Goal: Task Accomplishment & Management: Use online tool/utility

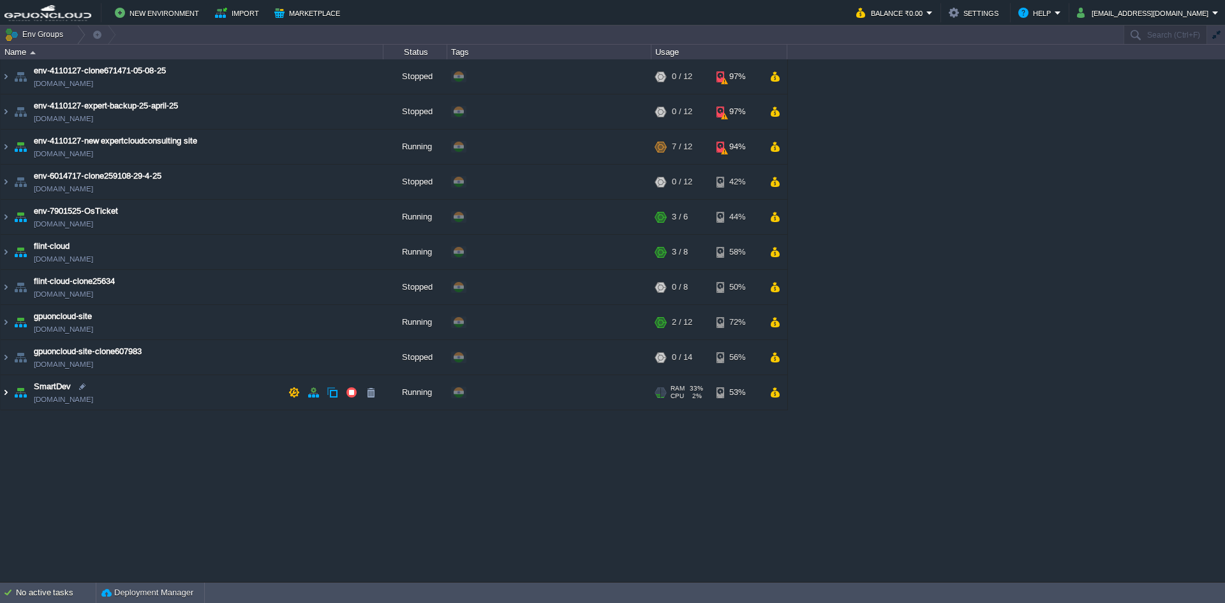
click at [7, 288] on img at bounding box center [6, 392] width 10 height 34
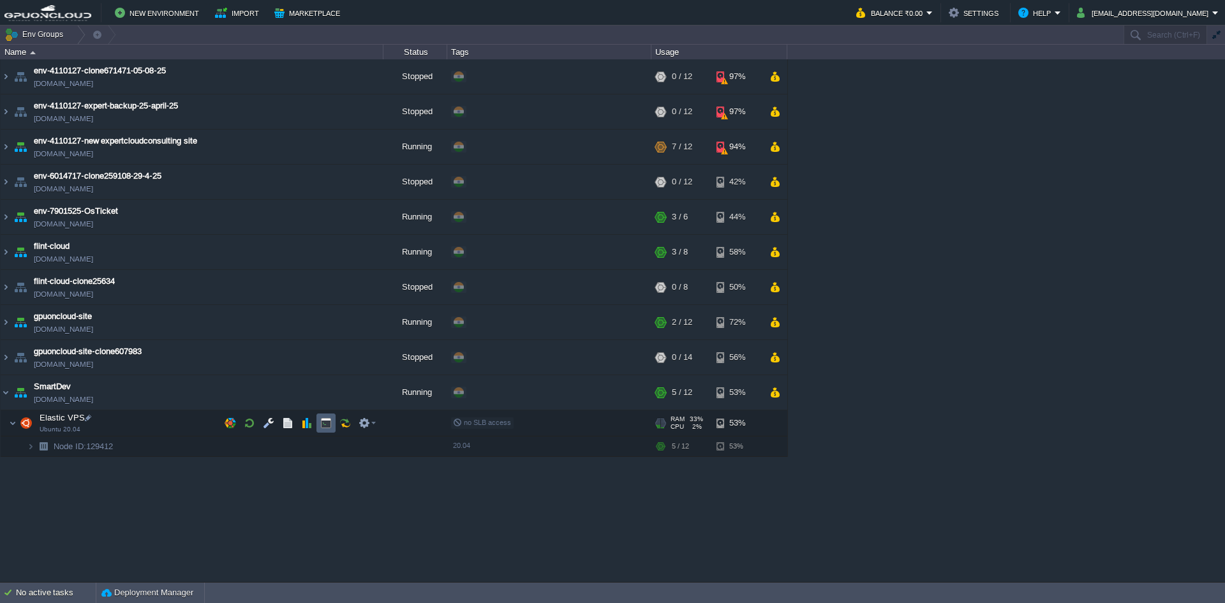
click at [328, 288] on button "button" at bounding box center [325, 422] width 11 height 11
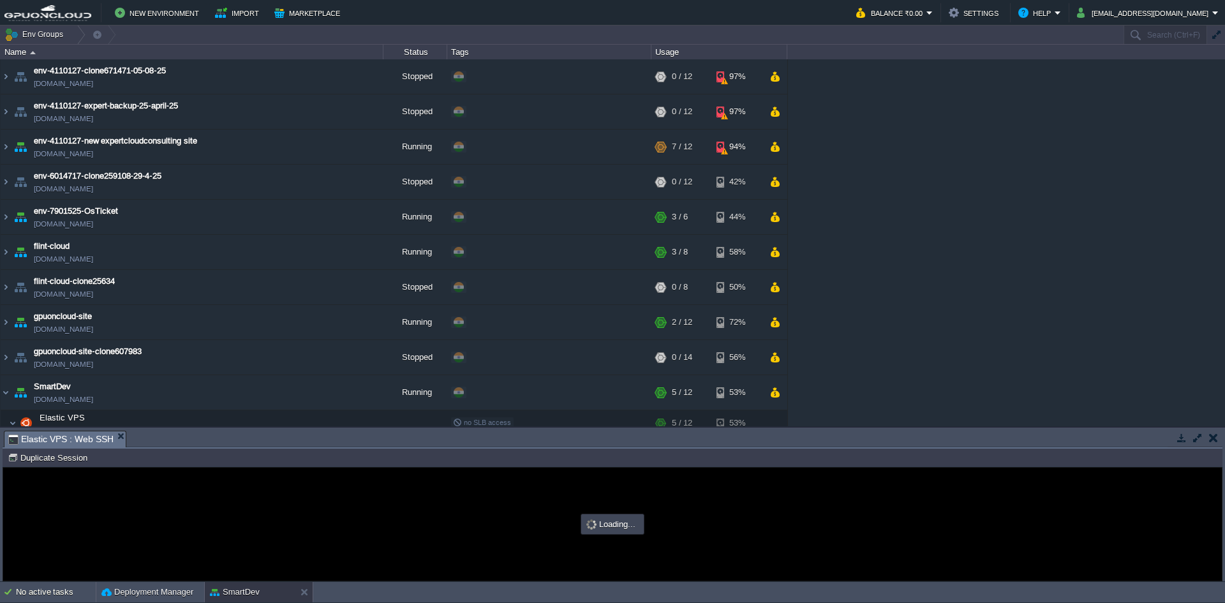
click at [519, 288] on button "button" at bounding box center [1197, 437] width 11 height 11
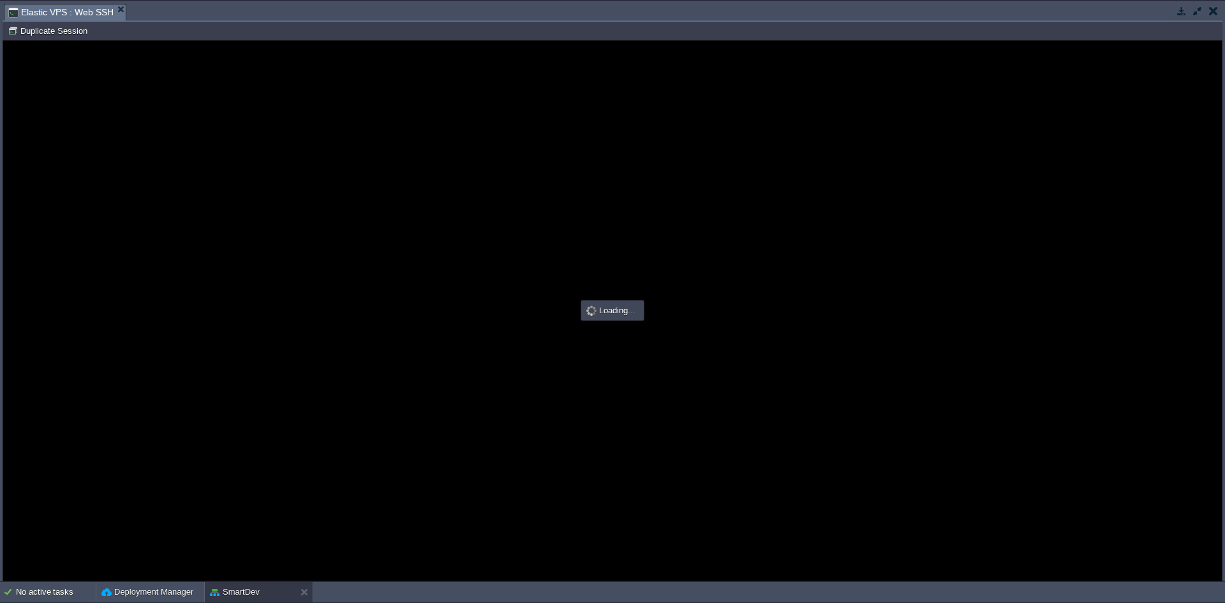
type input "#000000"
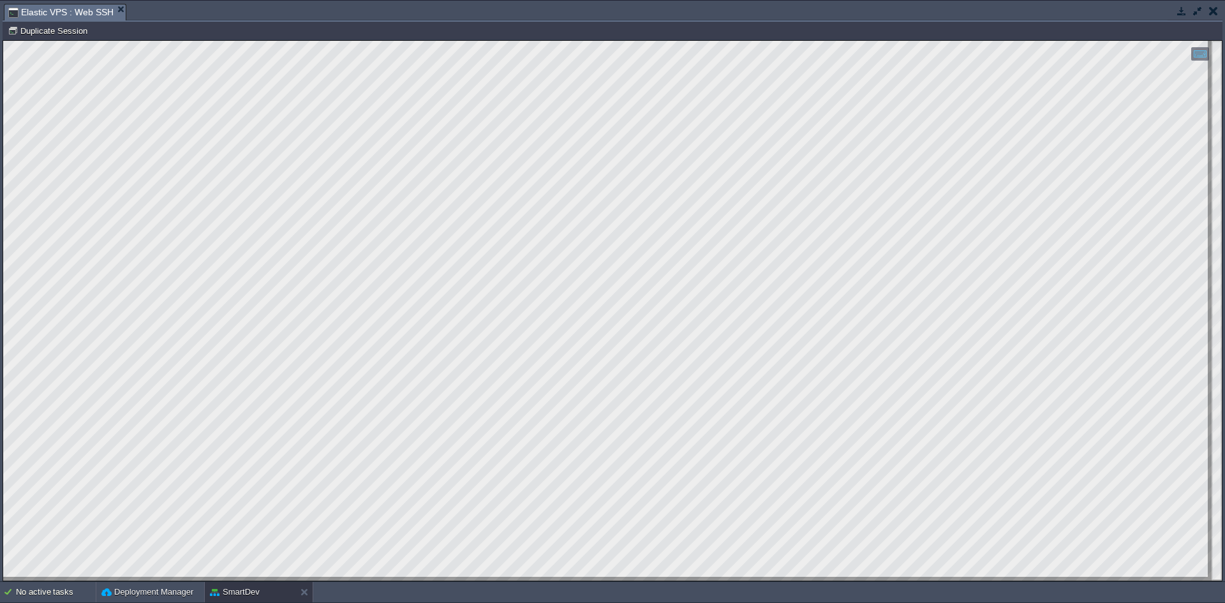
click at [519, 13] on button "button" at bounding box center [1181, 10] width 11 height 11
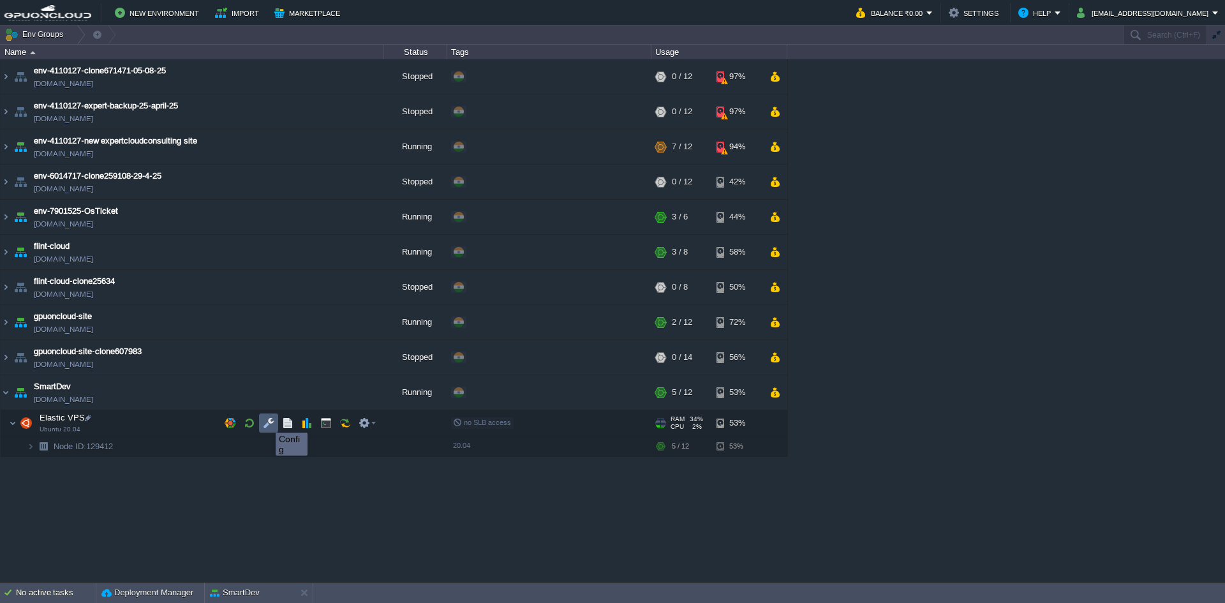
click at [266, 288] on button "button" at bounding box center [268, 422] width 11 height 11
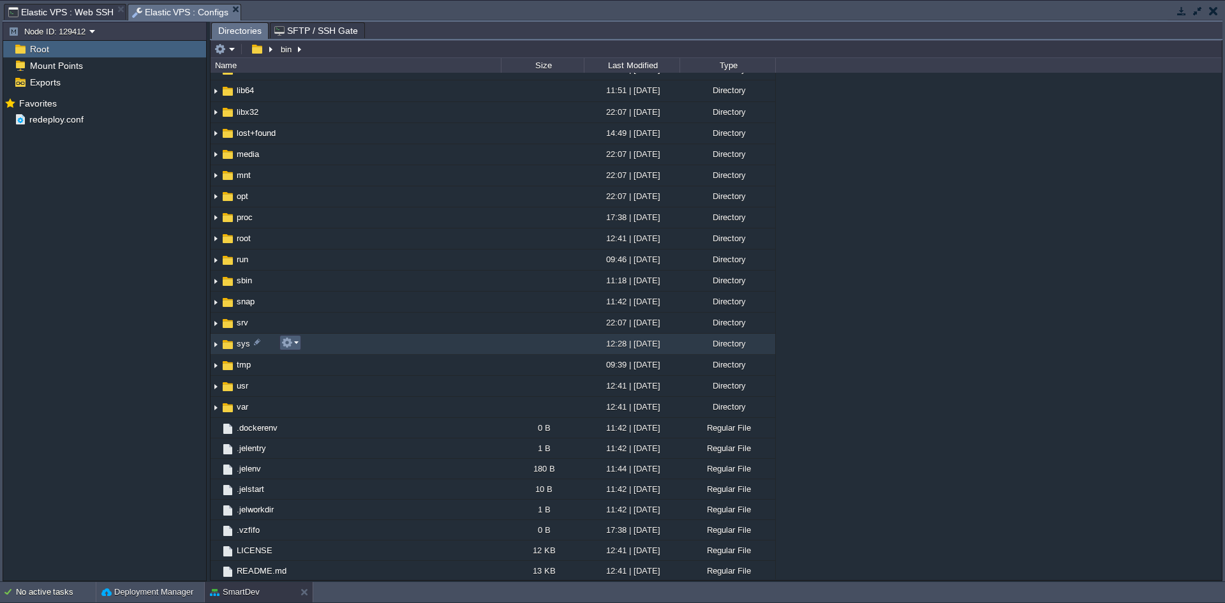
scroll to position [140, 0]
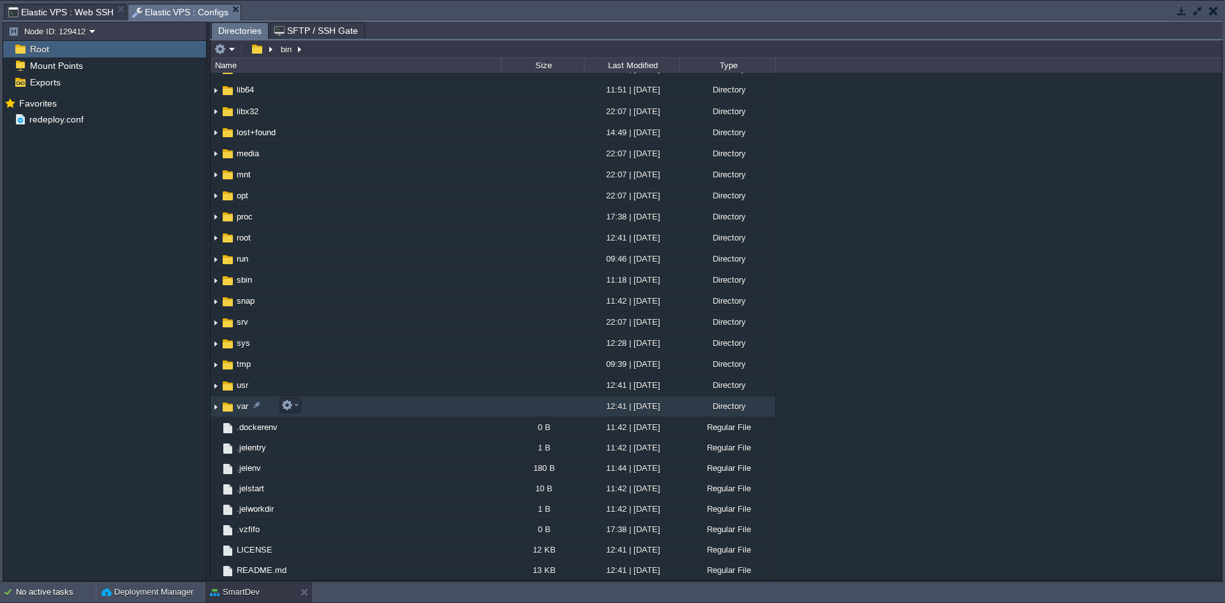
click at [217, 288] on img at bounding box center [216, 407] width 10 height 20
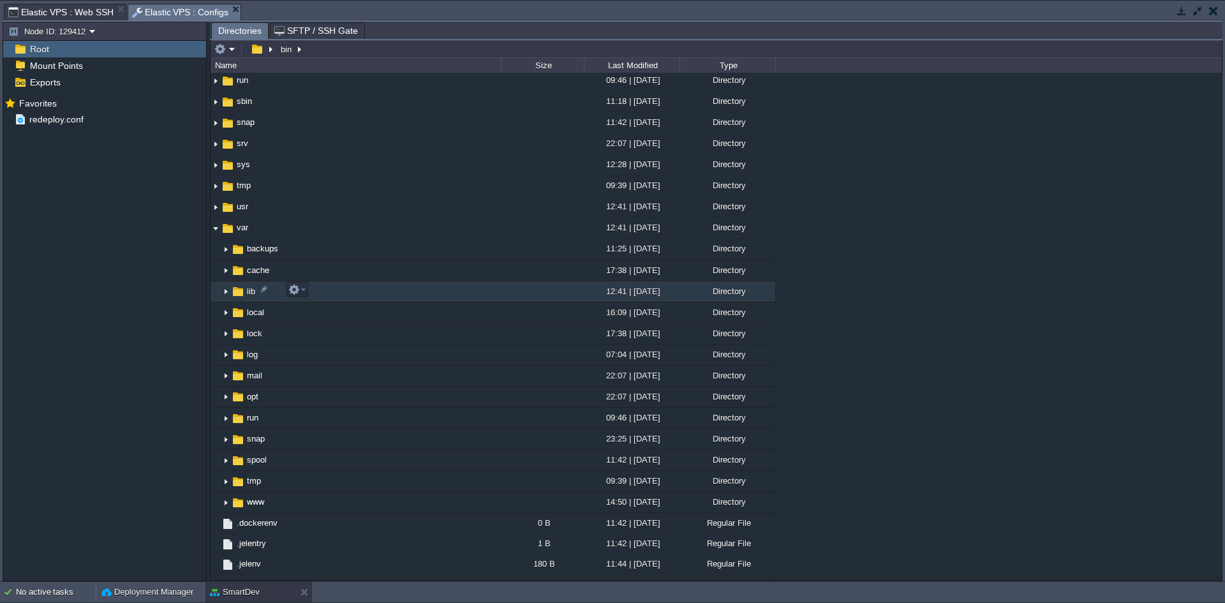
scroll to position [332, 0]
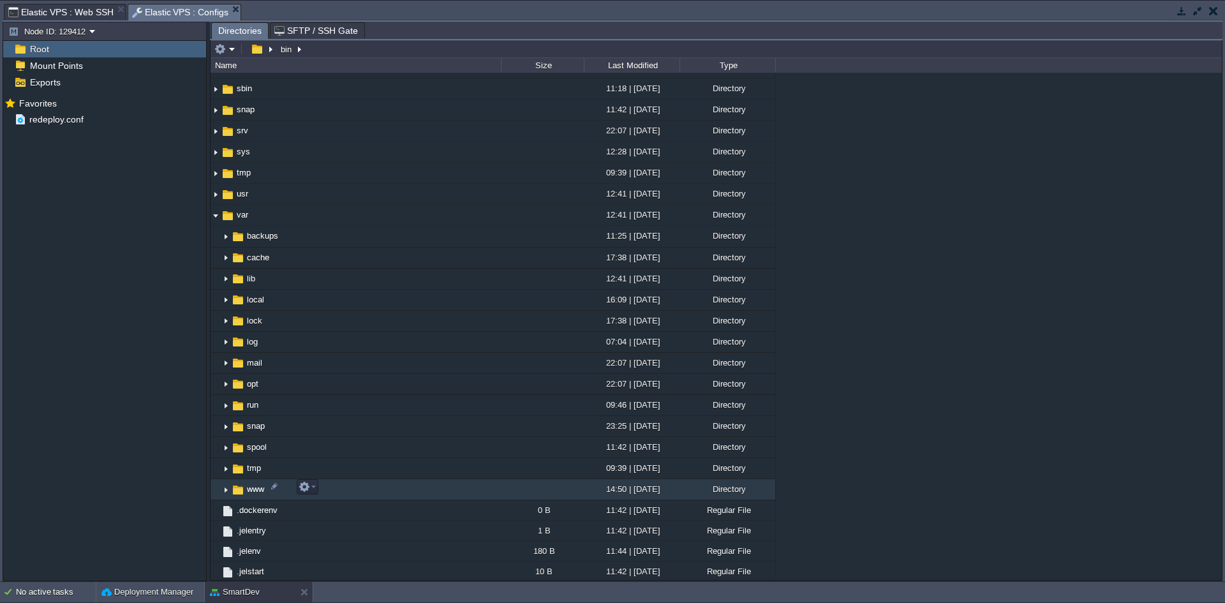
click at [226, 288] on img at bounding box center [226, 490] width 10 height 20
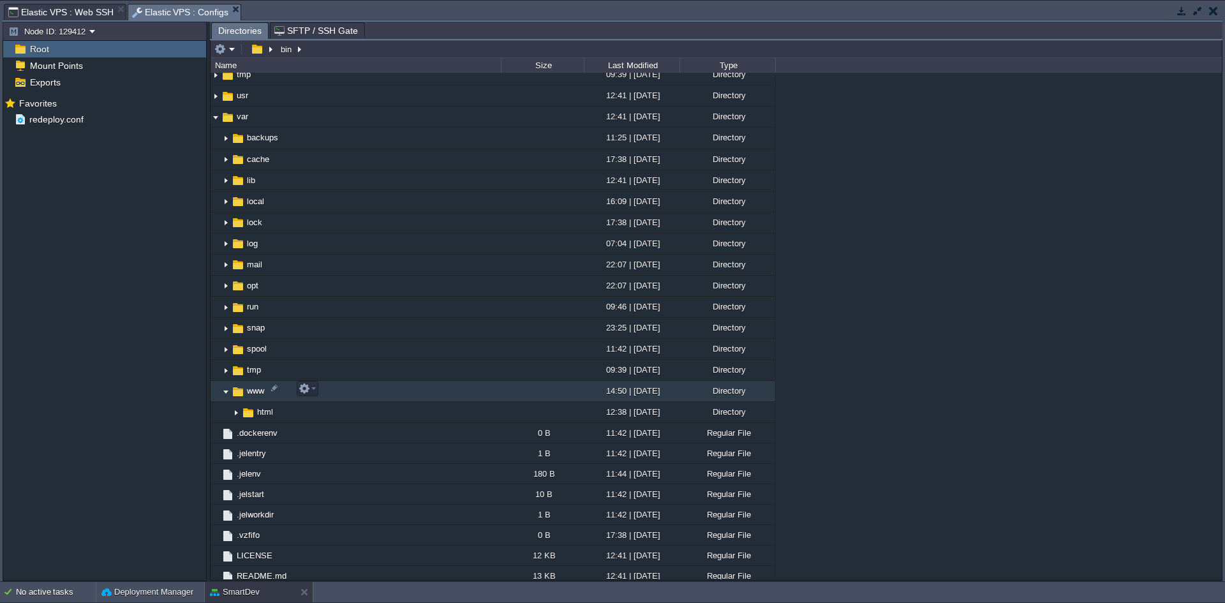
scroll to position [434, 0]
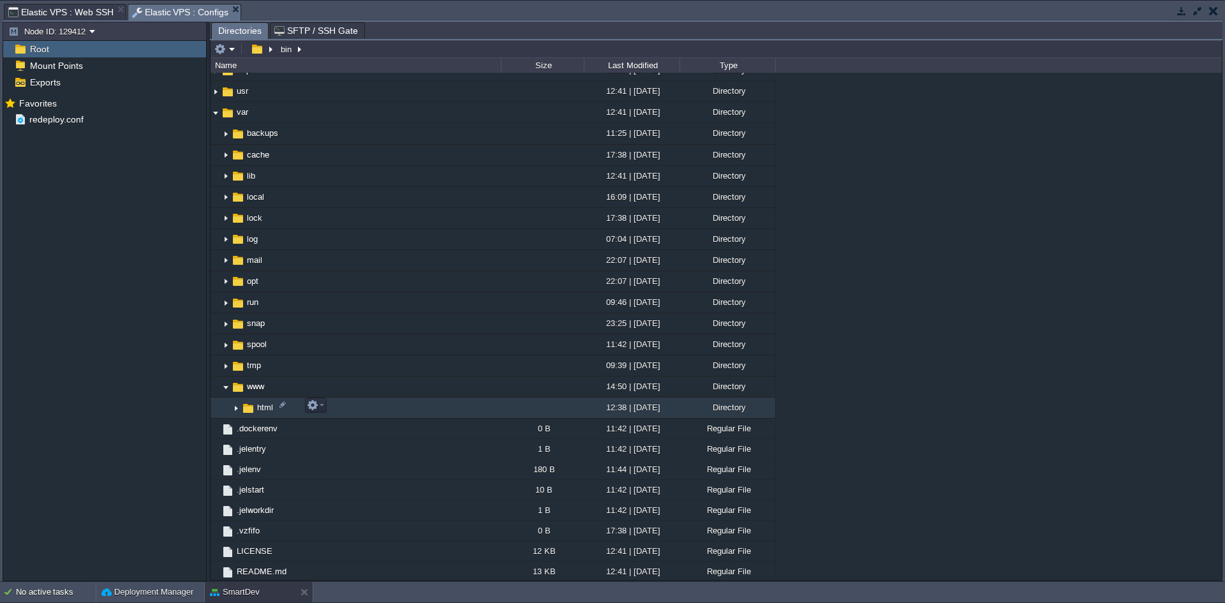
click at [233, 288] on img at bounding box center [236, 408] width 10 height 20
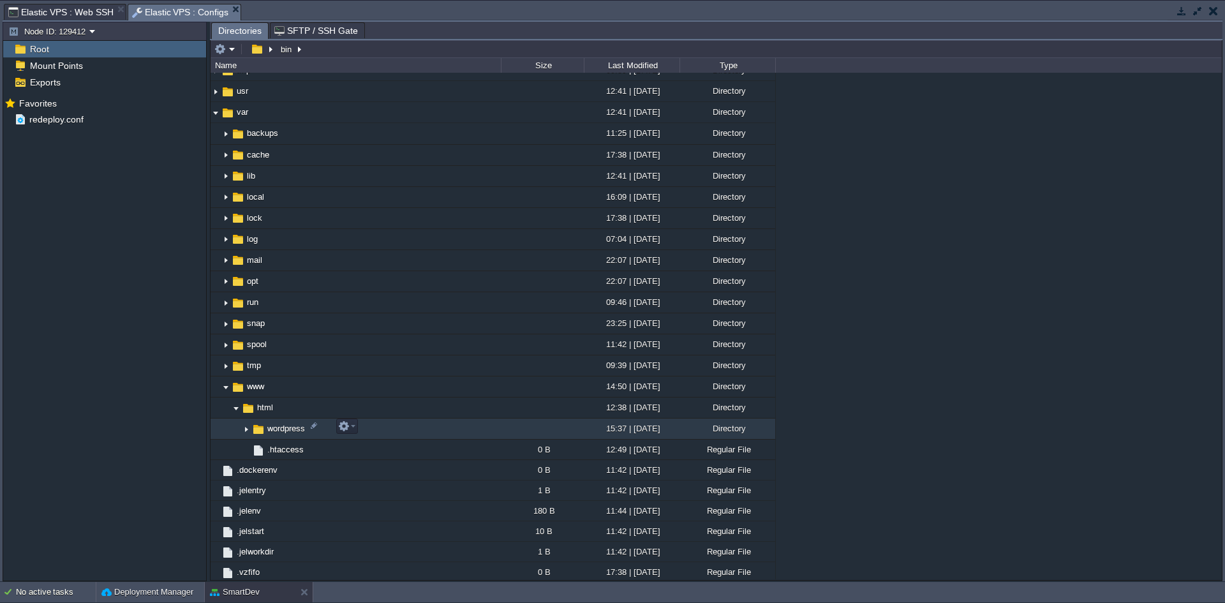
click at [246, 288] on img at bounding box center [246, 429] width 10 height 20
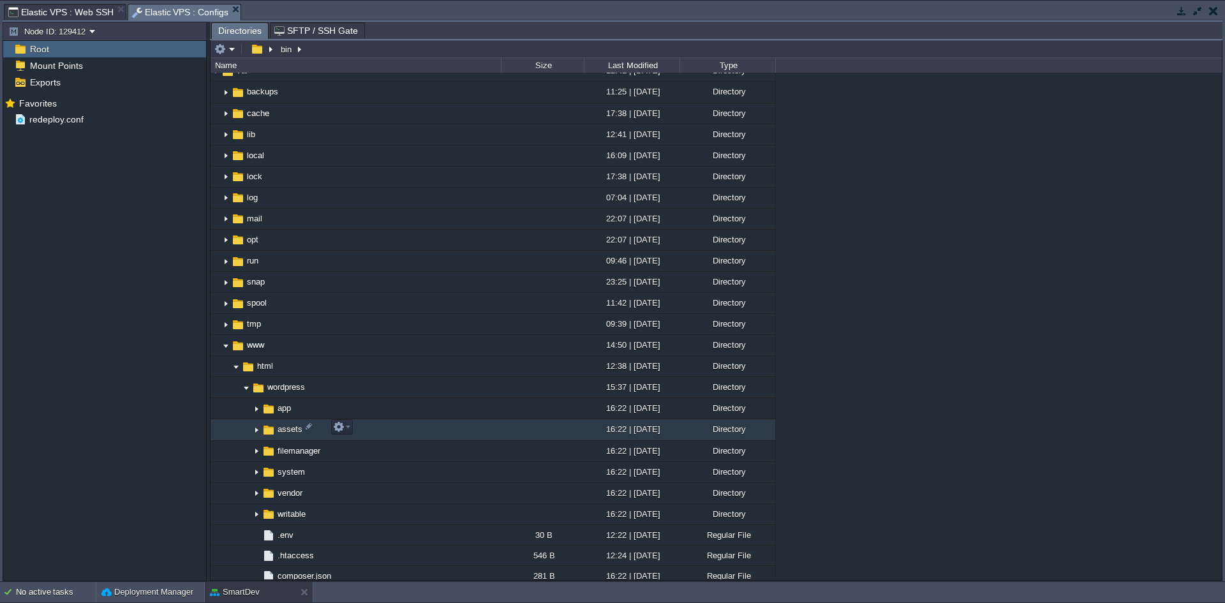
scroll to position [603, 0]
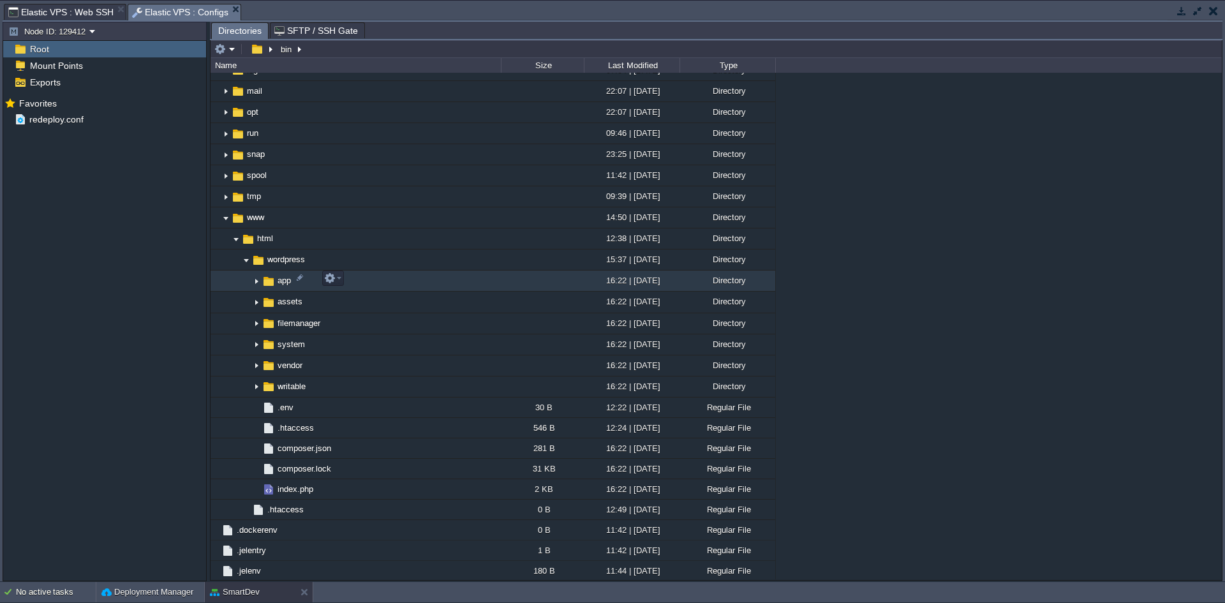
click at [257, 280] on img at bounding box center [256, 281] width 10 height 20
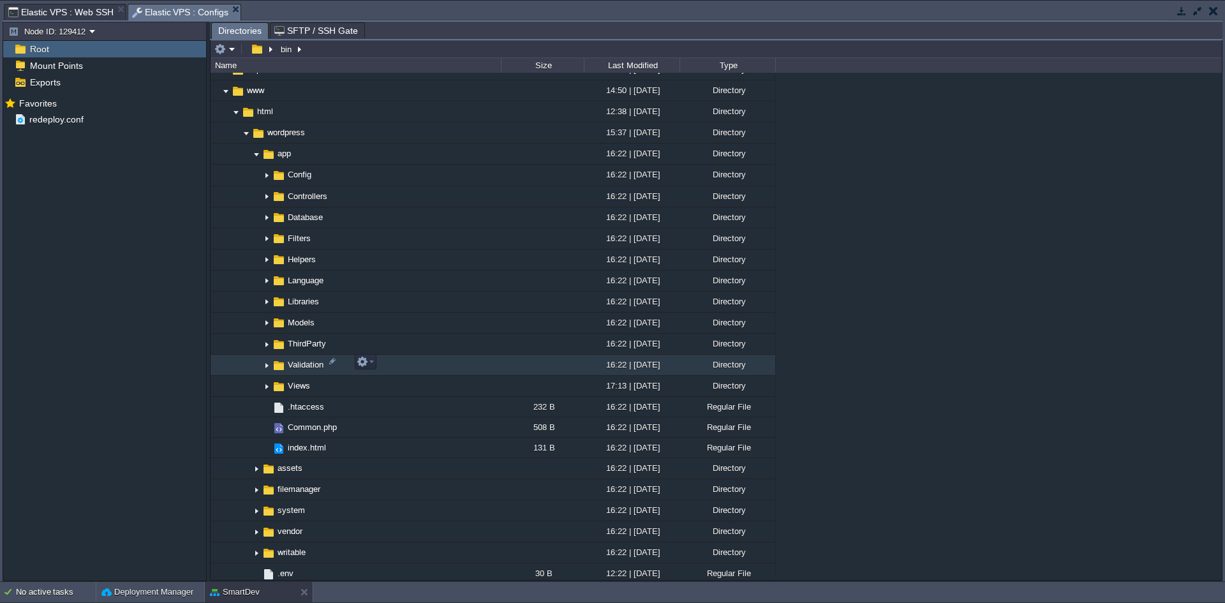
scroll to position [731, 0]
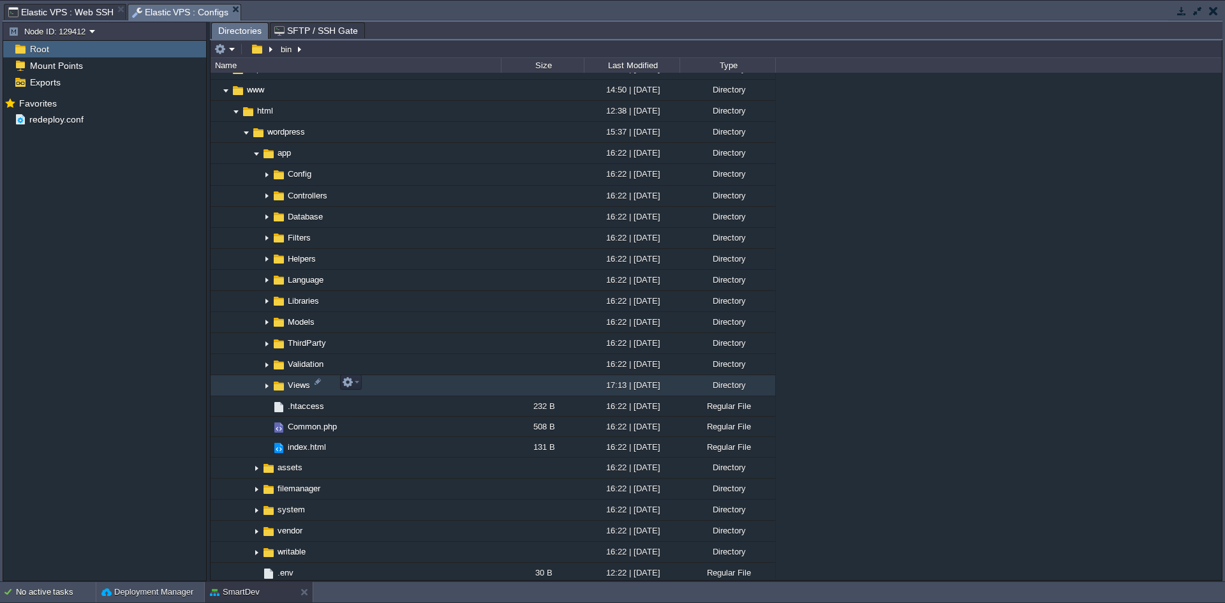
click at [267, 288] on img at bounding box center [267, 386] width 10 height 20
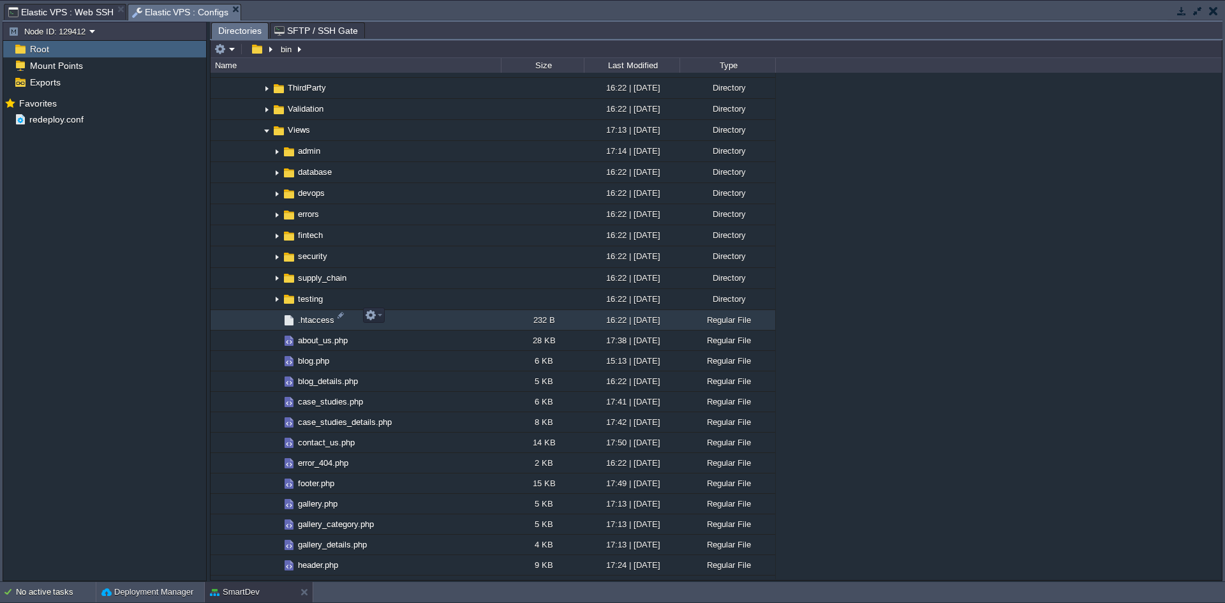
scroll to position [922, 0]
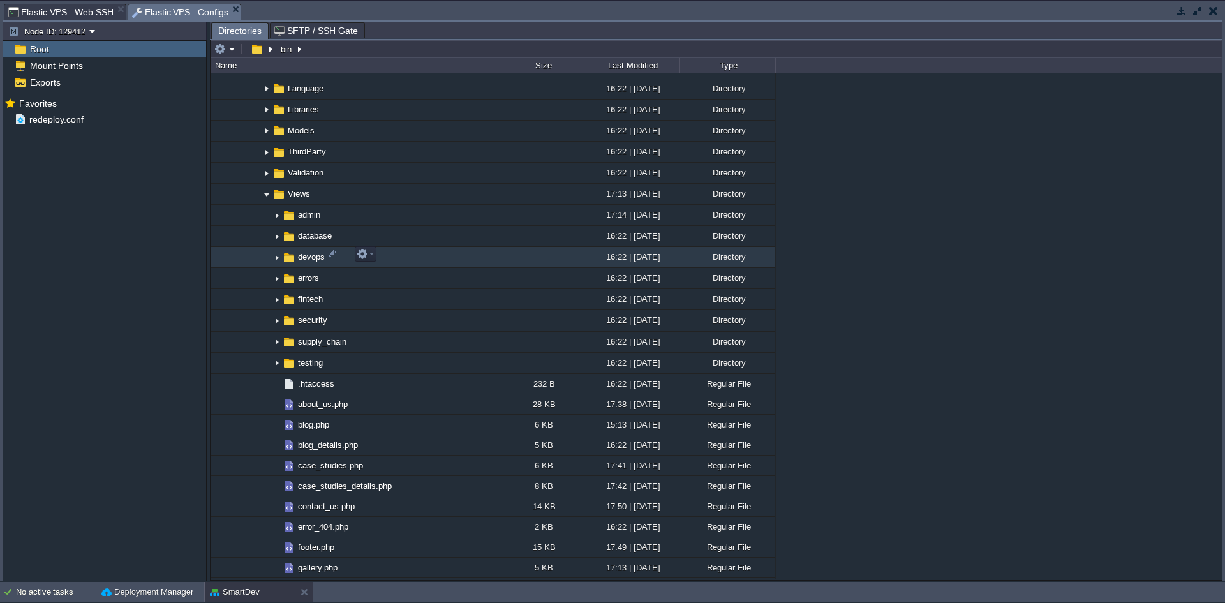
click at [276, 256] on img at bounding box center [277, 258] width 10 height 20
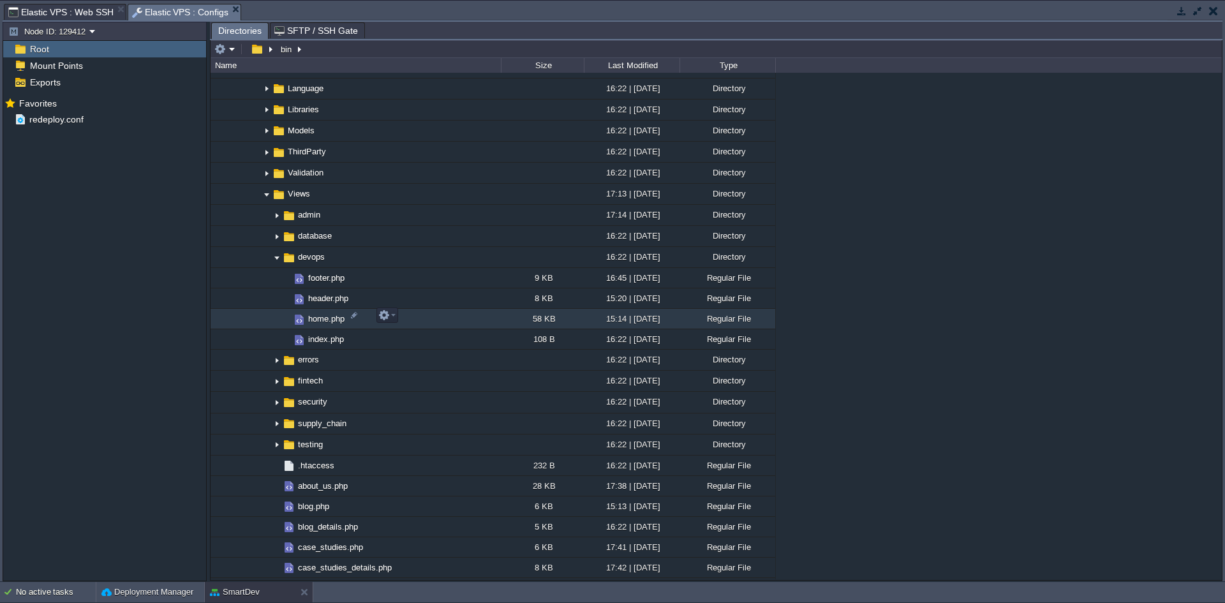
click at [318, 288] on span "home.php" at bounding box center [326, 318] width 40 height 11
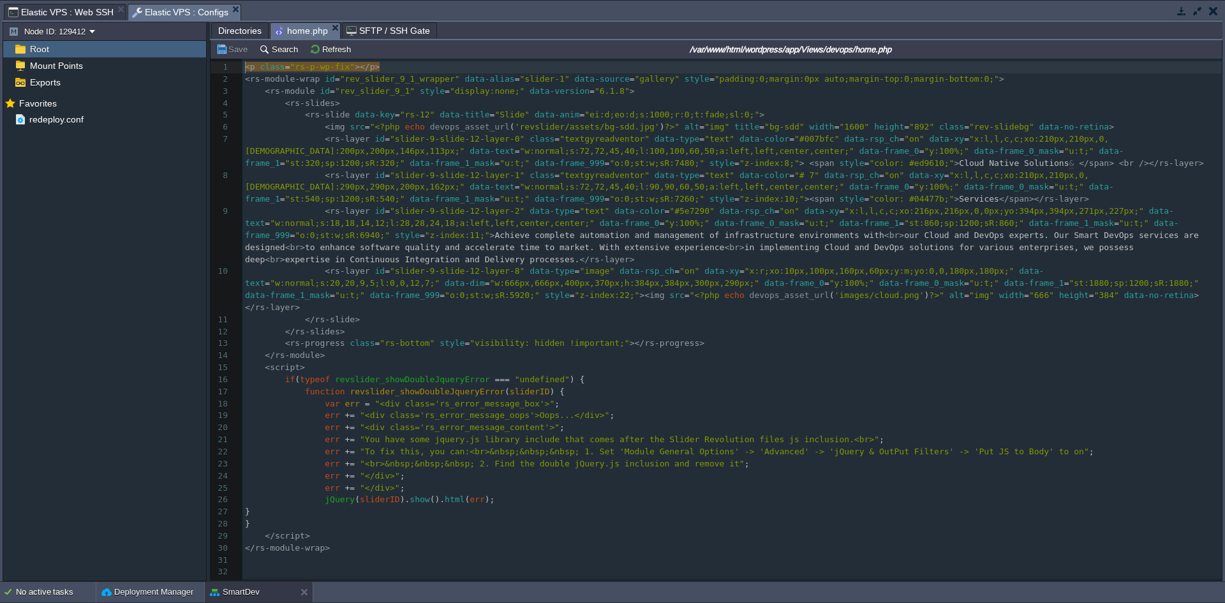
scroll to position [4, 0]
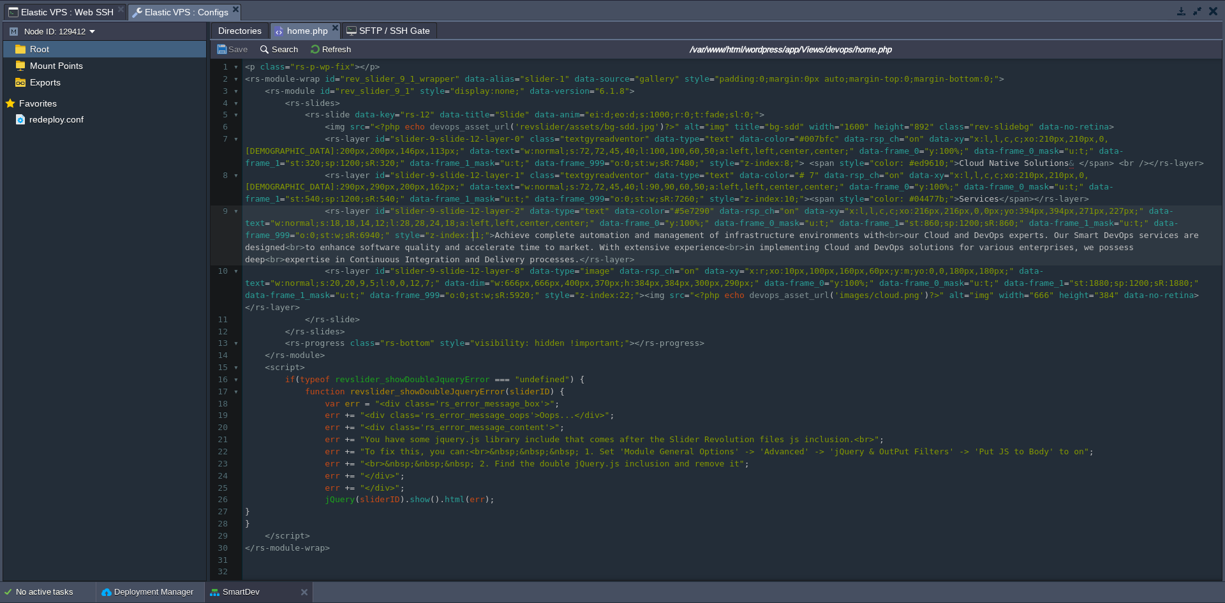
type textarea "Achieve complete automation and management of infrastructure environments with …"
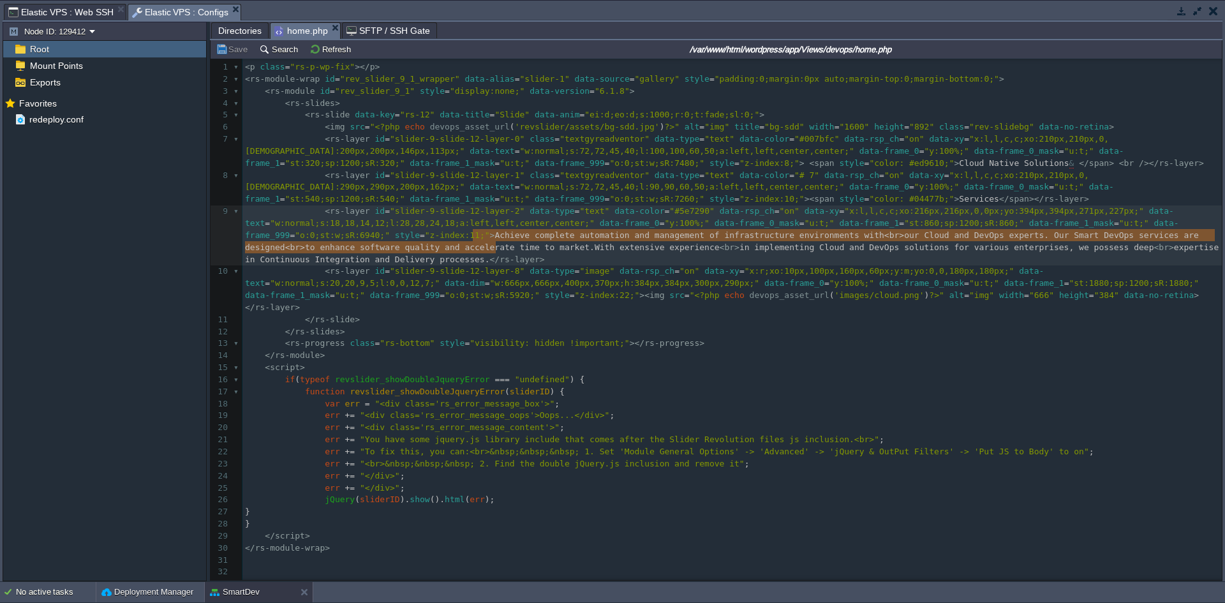
click at [519, 288] on pre "</ rs-slides >" at bounding box center [731, 332] width 979 height 12
type textarea "Achieve complete automation and management of infrastructure environments with …"
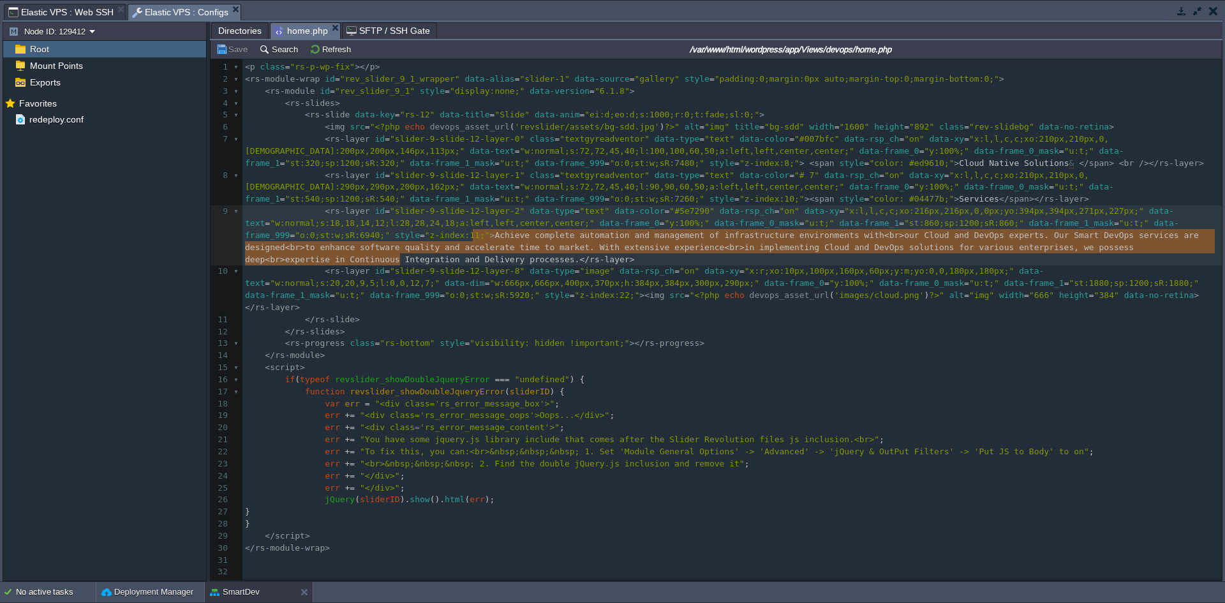
drag, startPoint x: 472, startPoint y: 234, endPoint x: 499, endPoint y: 258, distance: 36.2
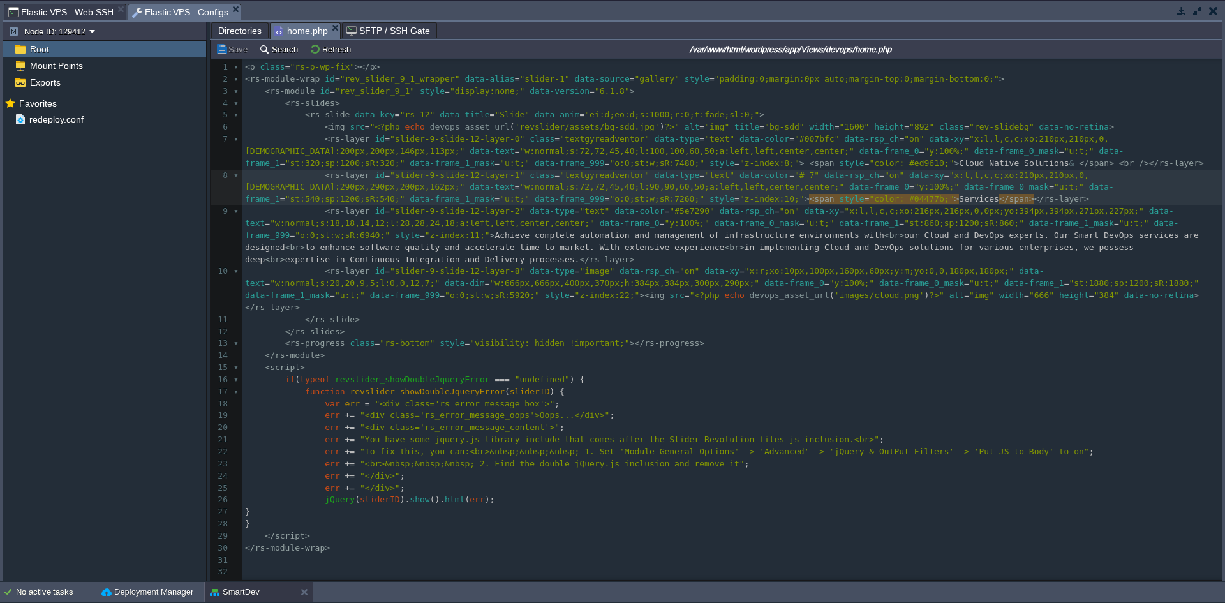
click at [241, 31] on span "Directories" at bounding box center [239, 30] width 43 height 15
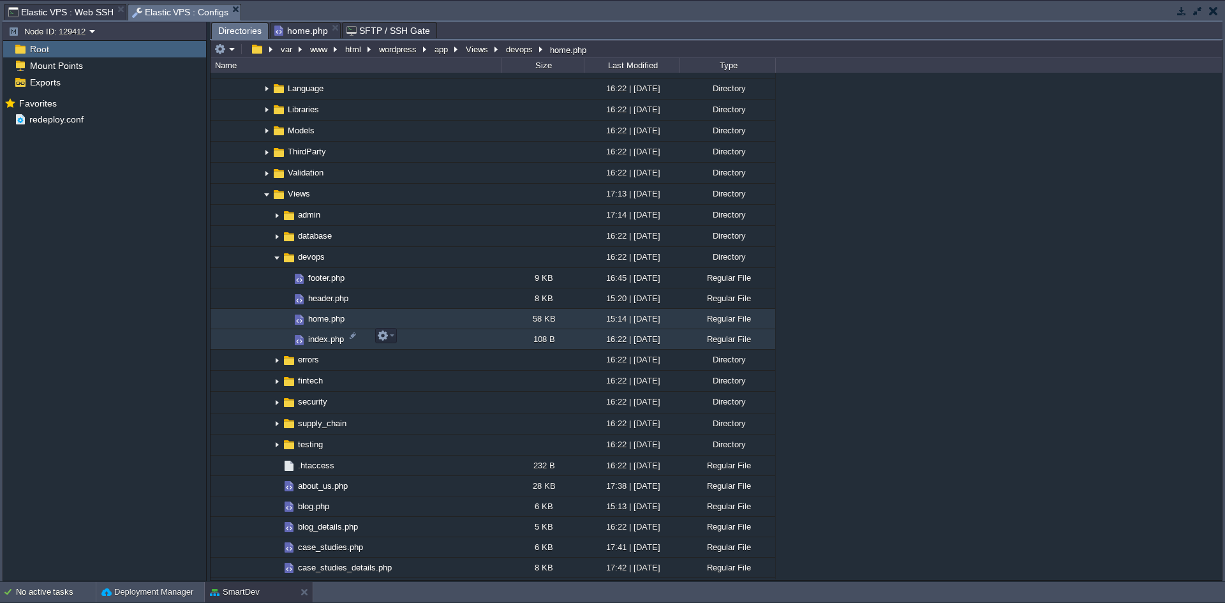
click at [320, 288] on span "index.php" at bounding box center [326, 339] width 40 height 11
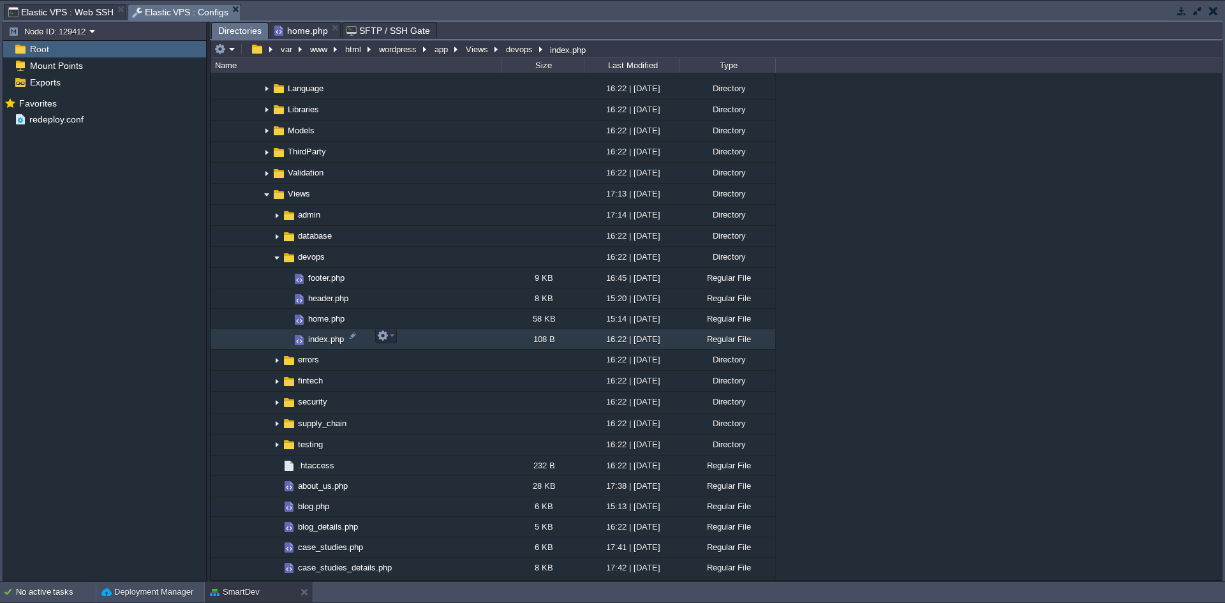
click at [320, 288] on span "index.php" at bounding box center [326, 339] width 40 height 11
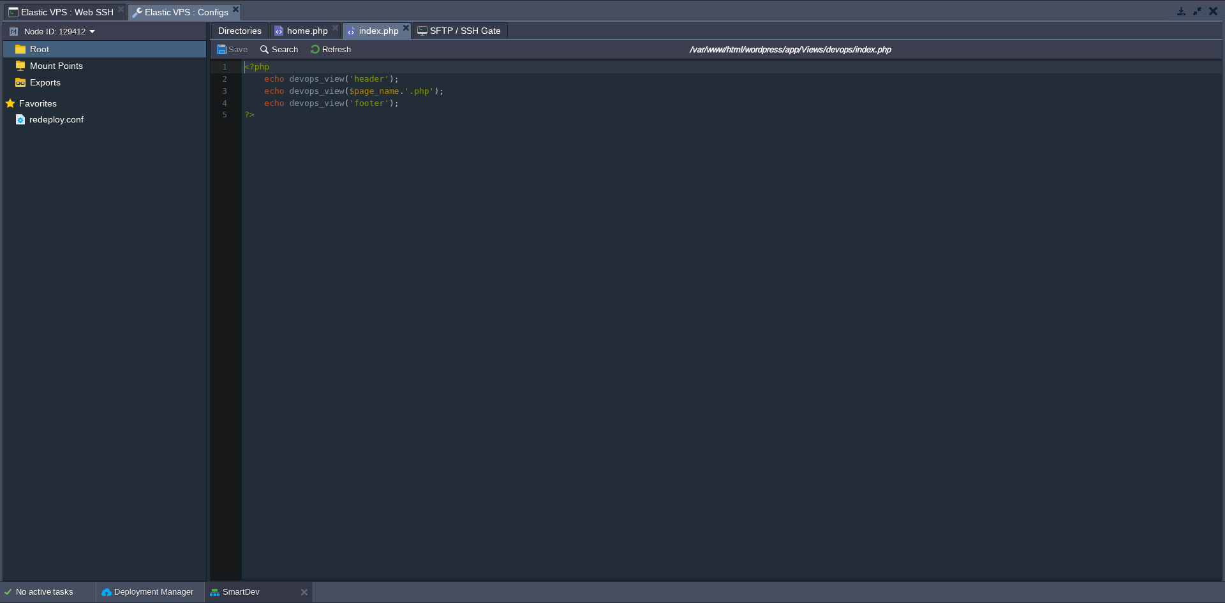
click at [309, 34] on span "home.php" at bounding box center [301, 30] width 54 height 15
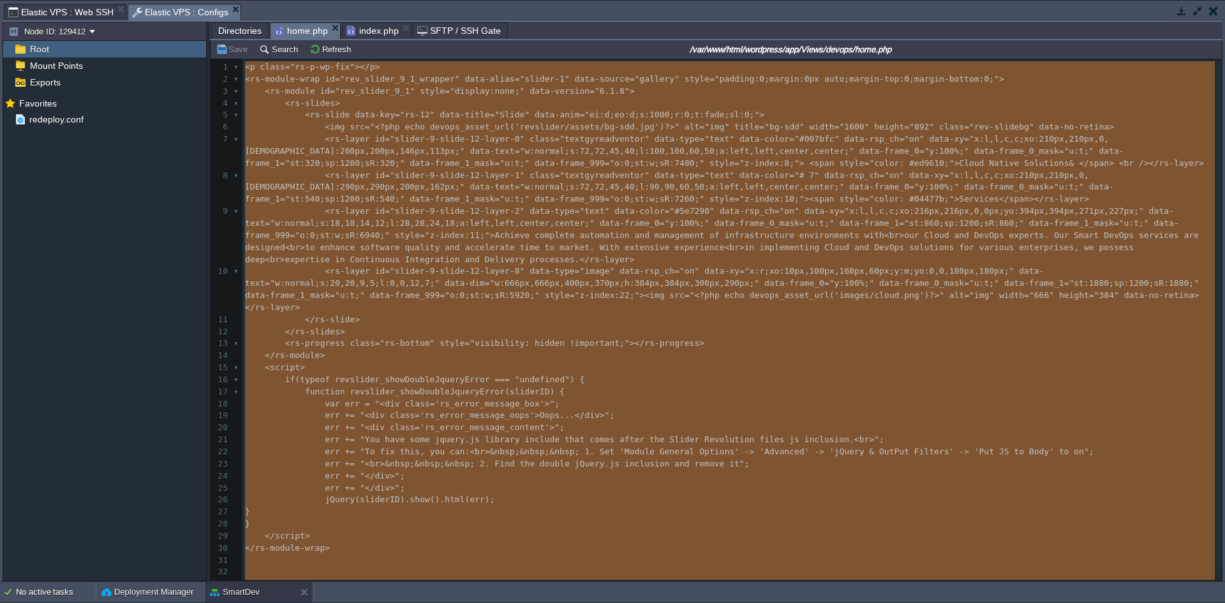
type textarea "-"
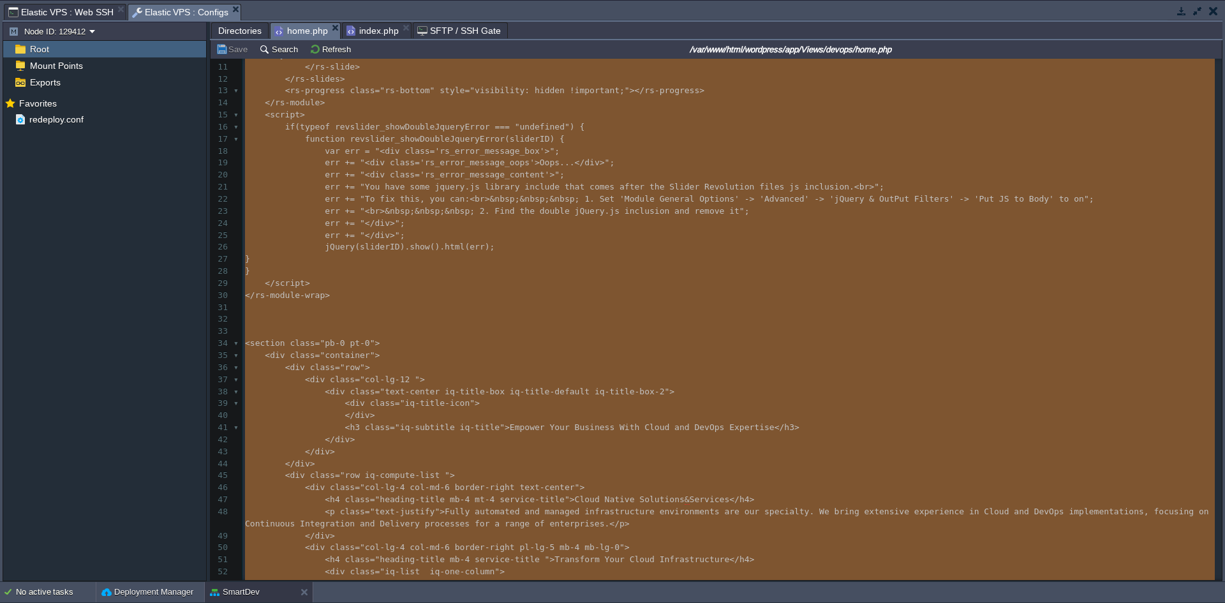
scroll to position [0, 0]
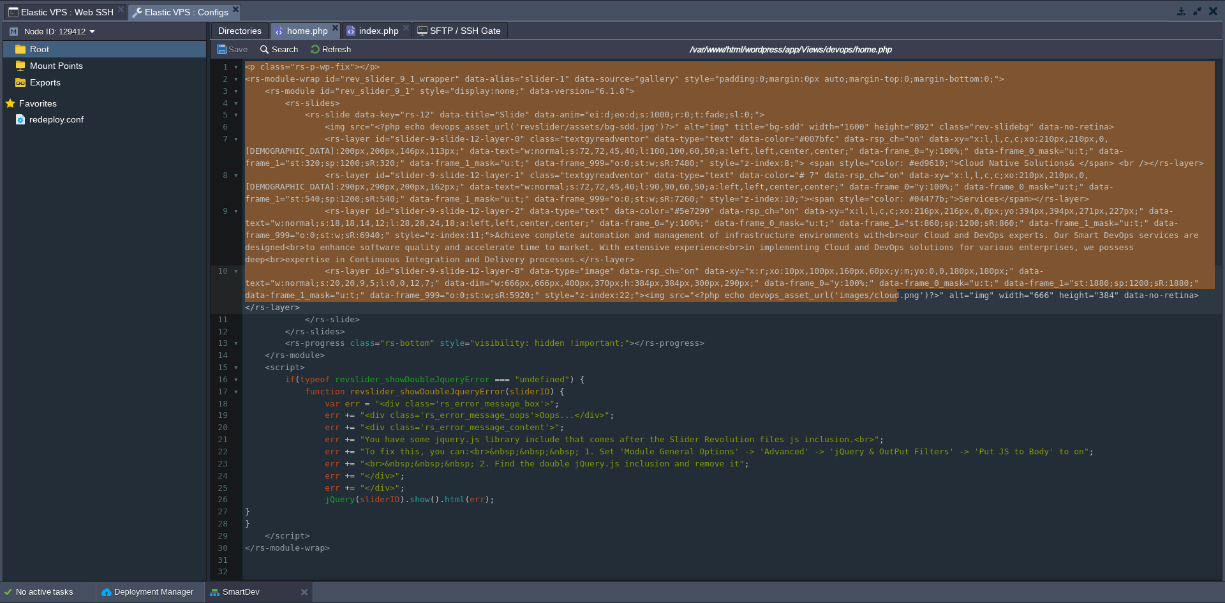
drag, startPoint x: 244, startPoint y: 67, endPoint x: 952, endPoint y: 302, distance: 745.5
type textarea "-"
click at [519, 288] on pre "</ rs-slide >" at bounding box center [731, 320] width 979 height 12
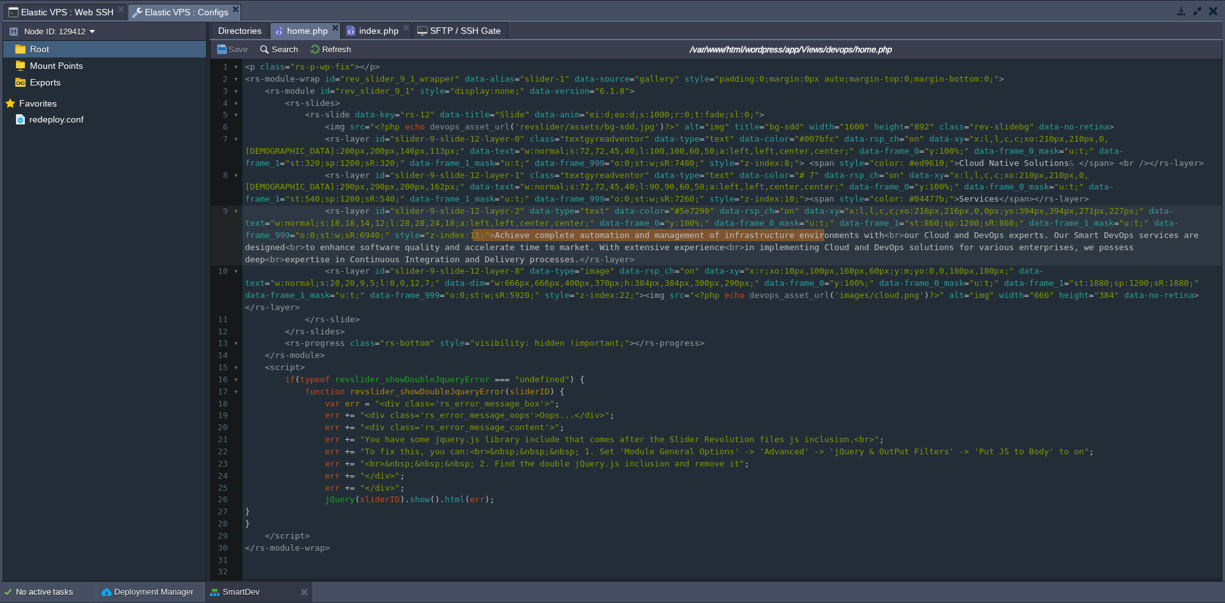
type textarea "Achieve complete automation and management of infrastructure environments with"
drag, startPoint x: 474, startPoint y: 237, endPoint x: 827, endPoint y: 239, distance: 352.8
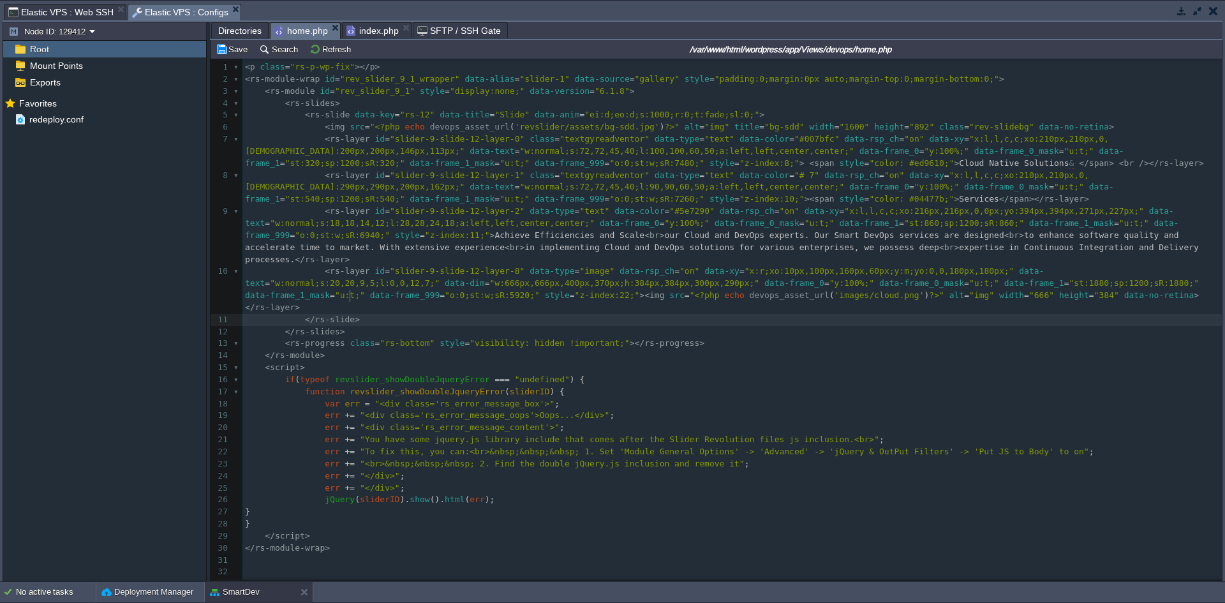
click at [519, 288] on pre "</ rs-slide >" at bounding box center [731, 320] width 979 height 12
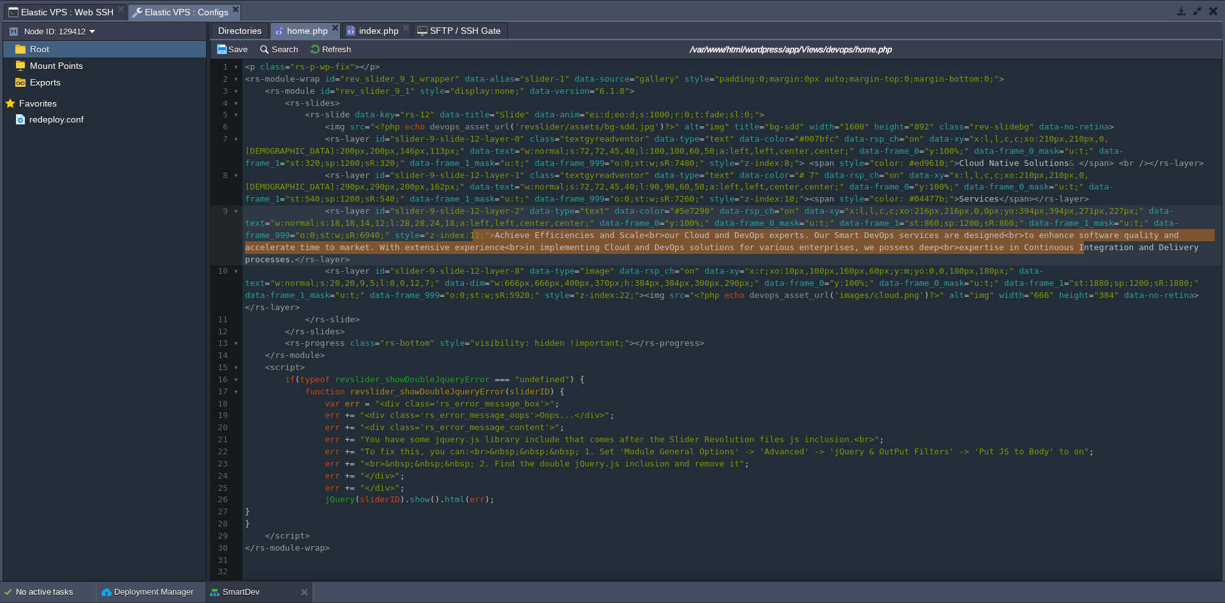
type textarea "Achieve Efficiencies and Scale <br> our Cloud and DevOps experts. Our Smart Dev…"
drag, startPoint x: 473, startPoint y: 239, endPoint x: 1092, endPoint y: 249, distance: 619.5
type textarea "Achieve Efficiencies and Scale <br> our Cloud and DevOps experts. Our Smart Dev…"
drag, startPoint x: 472, startPoint y: 237, endPoint x: 1095, endPoint y: 253, distance: 623.4
paste textarea
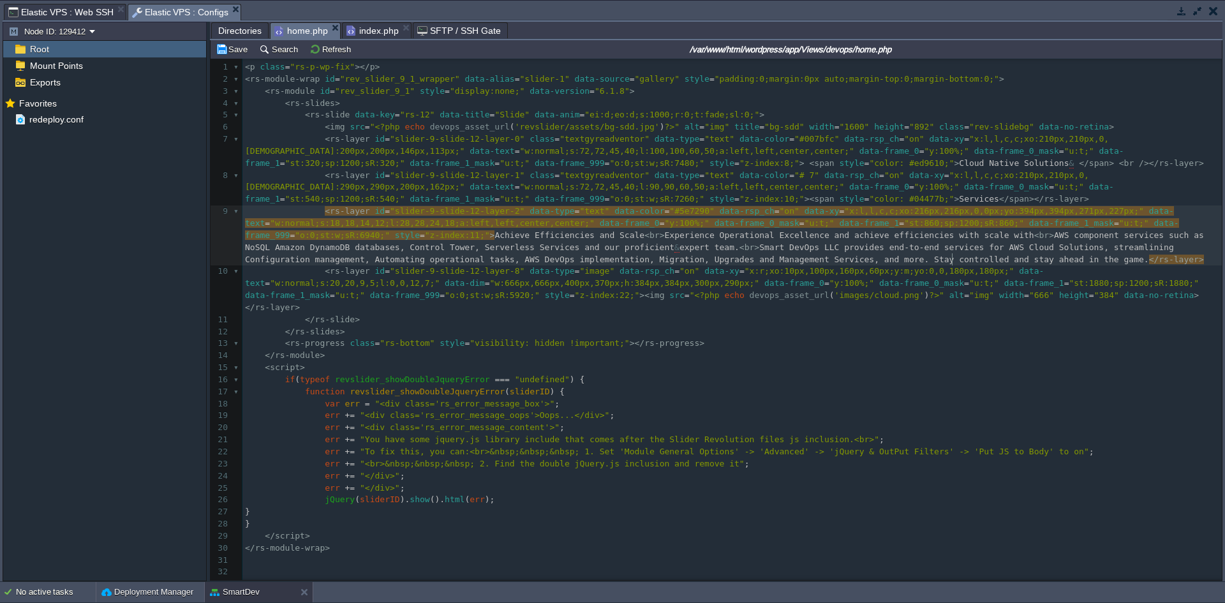
click at [519, 288] on pre "< script >" at bounding box center [731, 368] width 979 height 12
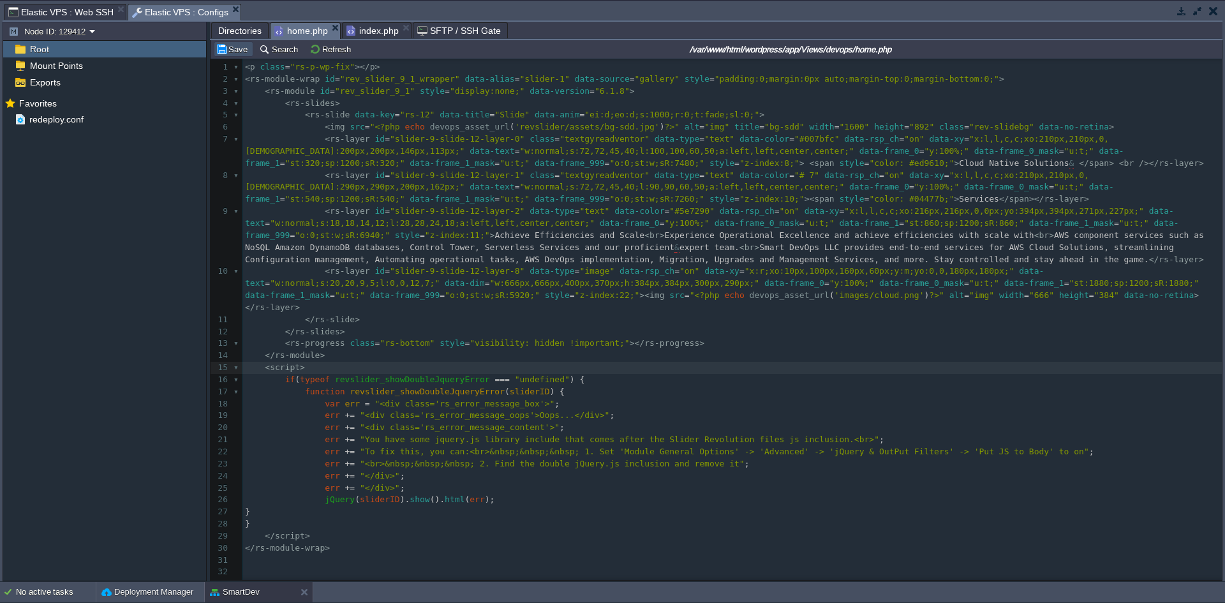
click at [228, 47] on button "Save" at bounding box center [234, 48] width 36 height 11
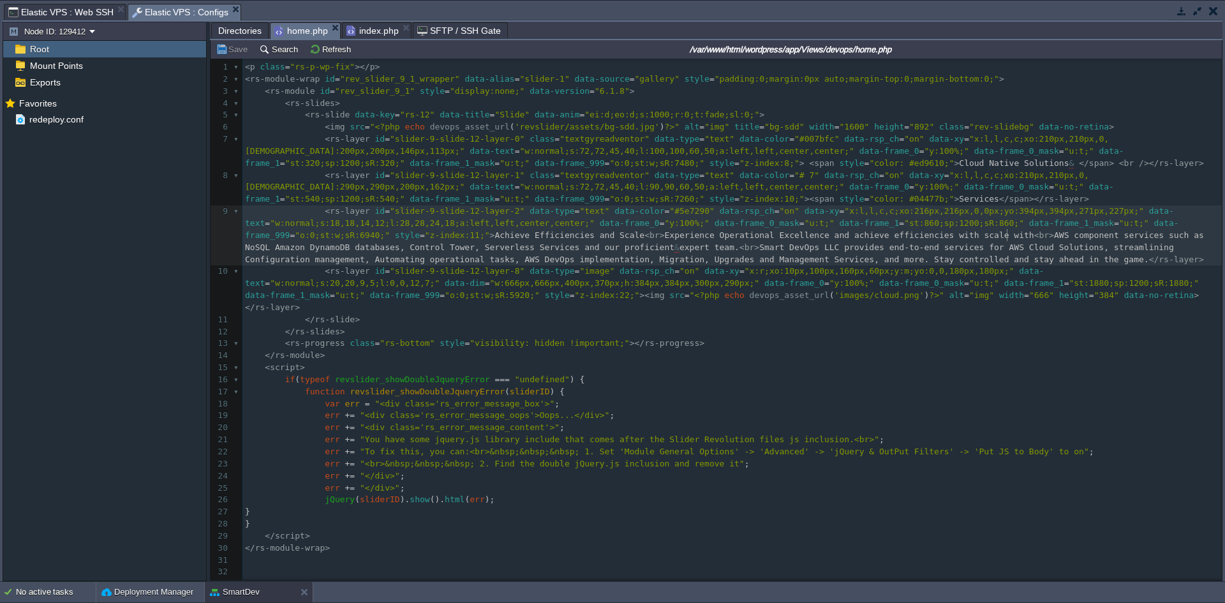
click at [519, 237] on span "AWS component services such as NoSQL Amazon DynamoDB databases, Control Tower, …" at bounding box center [727, 241] width 964 height 22
type textarea "<br>"
drag, startPoint x: 1004, startPoint y: 237, endPoint x: 986, endPoint y: 237, distance: 18.5
paste textarea
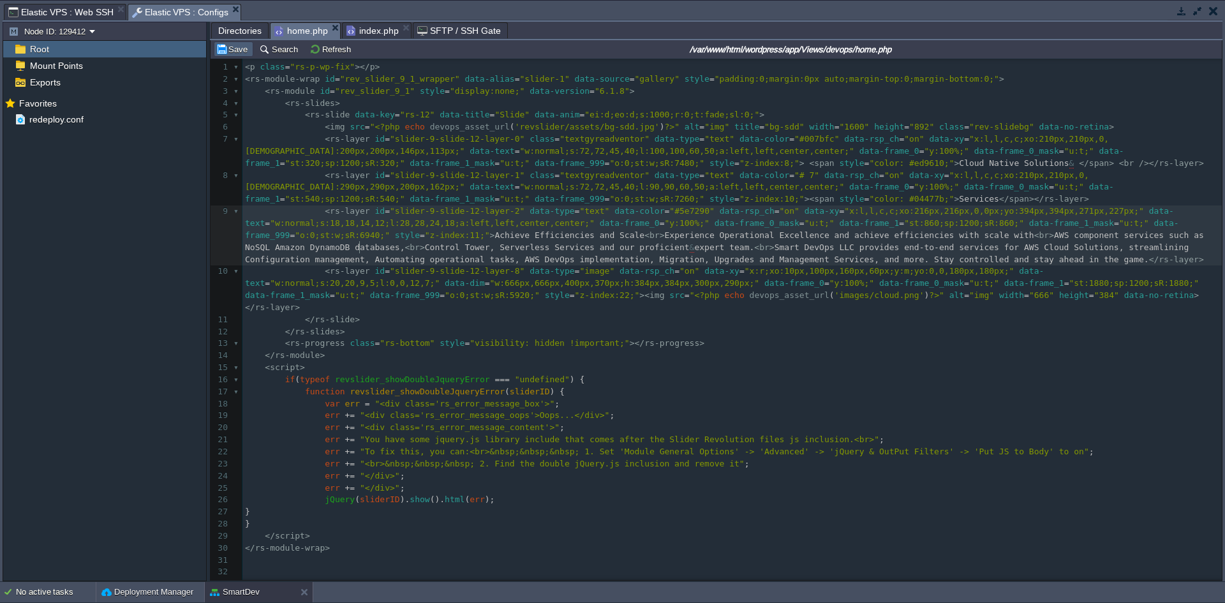
click at [223, 44] on td "Save" at bounding box center [234, 48] width 40 height 15
click at [519, 251] on span "Smart DevOps LLC provides end-to-end services for AWS Cloud Solutions, streamli…" at bounding box center [719, 253] width 949 height 22
paste textarea
click at [235, 50] on button "Save" at bounding box center [234, 48] width 36 height 11
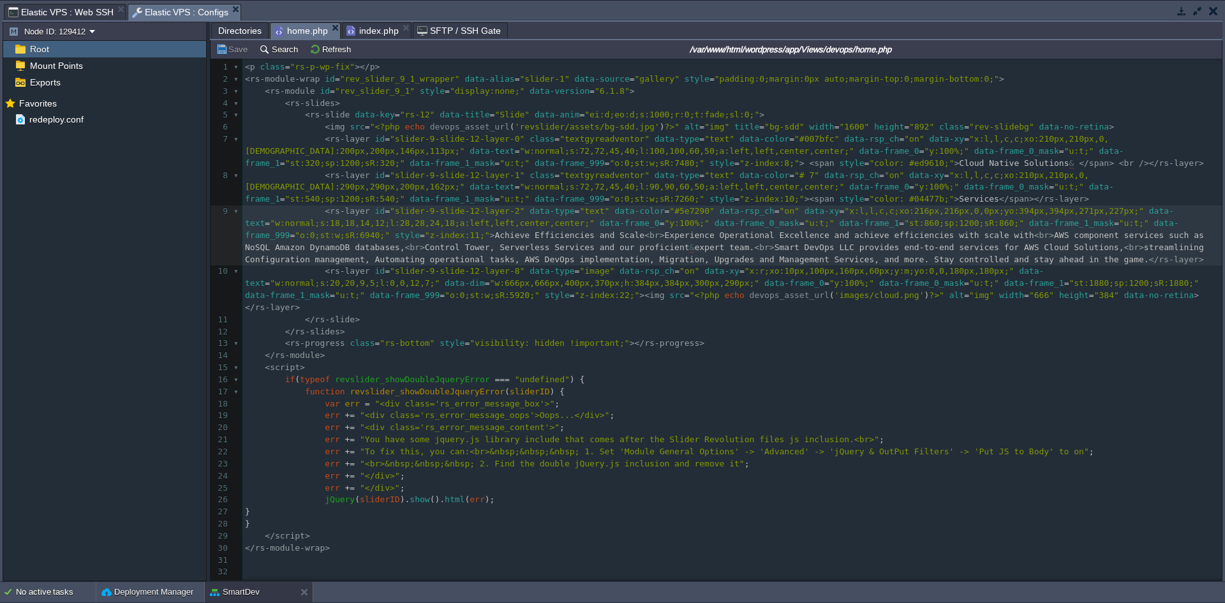
click at [519, 264] on span "streamlining Configuration management, Automating operational tasks, AWS DevOps…" at bounding box center [727, 253] width 964 height 22
paste textarea
click at [228, 47] on button "Save" at bounding box center [234, 48] width 36 height 11
click at [519, 246] on span "Control Tower, Serverless Services and our proficient" at bounding box center [557, 247] width 265 height 10
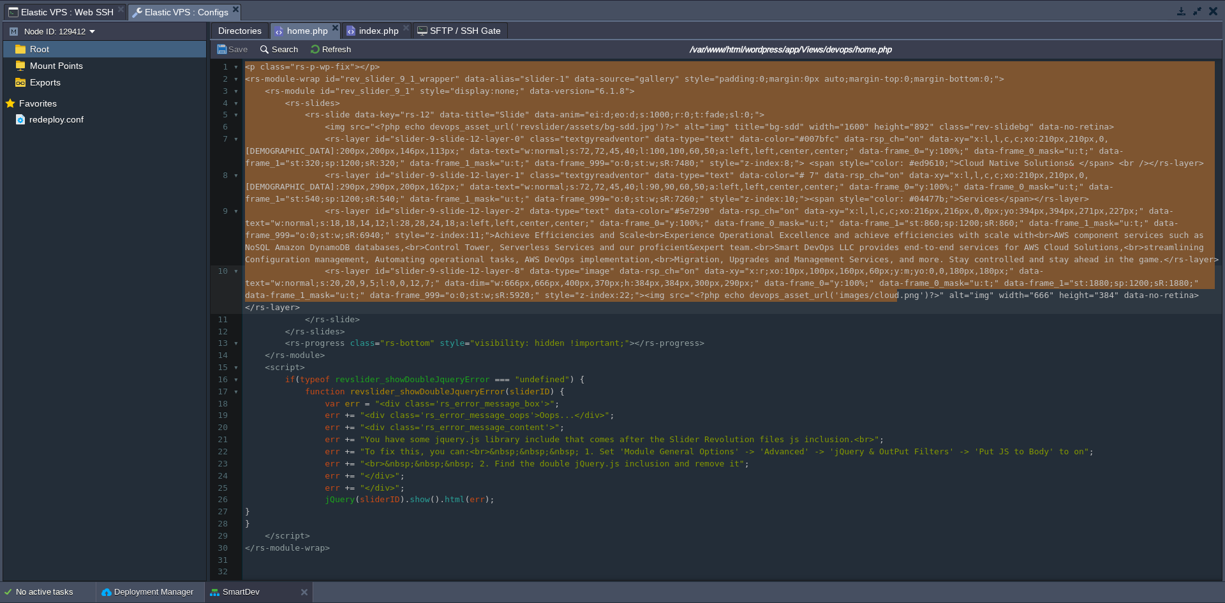
drag, startPoint x: 243, startPoint y: 67, endPoint x: 906, endPoint y: 299, distance: 702.7
type textarea "<p class="rs-p-wp-fix"></p> <rs-module-wrap id="rev_slider_9_1_wrapper" data-al…"
